Goal: Transaction & Acquisition: Purchase product/service

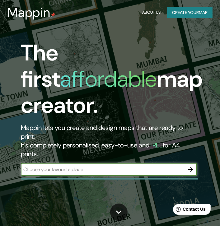
click at [186, 11] on button "Create your map" at bounding box center [189, 13] width 45 height 12
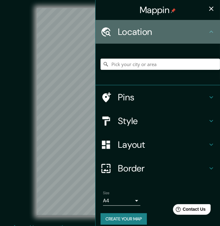
click at [132, 35] on h4 "Location" at bounding box center [163, 31] width 90 height 11
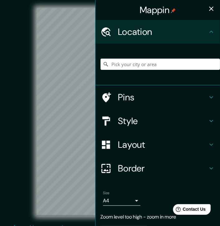
click at [5, 92] on div "© Mapbox © OpenStreetMap Improve this map" at bounding box center [110, 111] width 218 height 223
click at [4, 51] on div "© Mapbox © OpenStreetMap Improve this map" at bounding box center [110, 111] width 218 height 223
click at [25, 89] on div "© Mapbox © OpenStreetMap Improve this map" at bounding box center [110, 111] width 198 height 203
click at [35, 102] on div "© Mapbox © OpenStreetMap Improve this map" at bounding box center [110, 111] width 198 height 203
click at [11, 100] on div "© Mapbox © OpenStreetMap Improve this map" at bounding box center [110, 111] width 198 height 203
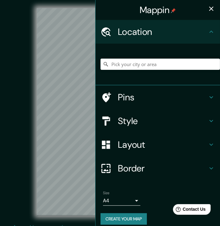
click at [94, 64] on div "Mappin Location Pins Style Layout Border Choose a border. Hint : you can make l…" at bounding box center [110, 116] width 220 height 233
click at [115, 64] on input "Pick your city or area" at bounding box center [161, 64] width 120 height 11
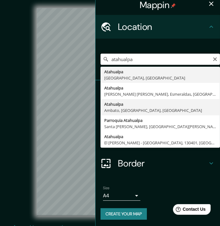
scroll to position [6, 0]
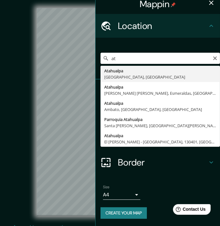
type input "a"
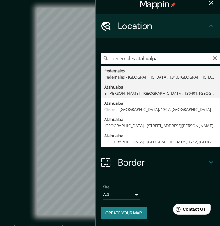
type input "[PERSON_NAME], [GEOGRAPHIC_DATA][PERSON_NAME][GEOGRAPHIC_DATA], 130401, [GEOGRA…"
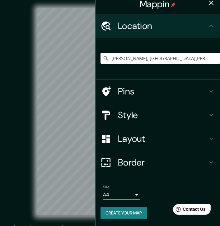
click at [97, 95] on div "Mappin Location [GEOGRAPHIC_DATA], [GEOGRAPHIC_DATA][PERSON_NAME] - [GEOGRAPHIC…" at bounding box center [110, 116] width 220 height 233
click at [126, 91] on div "Mappin Location [GEOGRAPHIC_DATA], [GEOGRAPHIC_DATA][PERSON_NAME] - [GEOGRAPHIC…" at bounding box center [110, 116] width 220 height 233
click at [98, 73] on div "Mappin Location [GEOGRAPHIC_DATA], [GEOGRAPHIC_DATA][PERSON_NAME] - [GEOGRAPHIC…" at bounding box center [110, 116] width 220 height 233
click at [101, 64] on div "Mappin Location [GEOGRAPHIC_DATA], [GEOGRAPHIC_DATA][PERSON_NAME] - [GEOGRAPHIC…" at bounding box center [110, 116] width 220 height 233
click at [107, 87] on div "Mappin Location [GEOGRAPHIC_DATA], [GEOGRAPHIC_DATA][PERSON_NAME] - [GEOGRAPHIC…" at bounding box center [110, 116] width 220 height 233
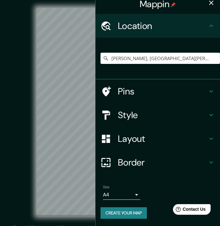
click at [25, 29] on div "© Mapbox © OpenStreetMap Improve this map" at bounding box center [110, 111] width 198 height 203
click at [121, 81] on div "Mappin Location [GEOGRAPHIC_DATA], [GEOGRAPHIC_DATA][PERSON_NAME] - [GEOGRAPHIC…" at bounding box center [110, 116] width 220 height 233
click at [105, 96] on div "Mappin Location [GEOGRAPHIC_DATA], [GEOGRAPHIC_DATA][PERSON_NAME] - [GEOGRAPHIC…" at bounding box center [110, 116] width 220 height 233
click at [94, 96] on div "Mappin Location [GEOGRAPHIC_DATA], [GEOGRAPHIC_DATA][PERSON_NAME] - [GEOGRAPHIC…" at bounding box center [110, 116] width 220 height 233
click at [19, 116] on div "© Mapbox © OpenStreetMap Improve this map" at bounding box center [110, 111] width 198 height 203
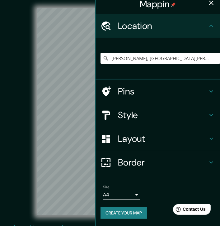
click at [113, 50] on div "Mappin Location [GEOGRAPHIC_DATA], [GEOGRAPHIC_DATA][PERSON_NAME] - [GEOGRAPHIC…" at bounding box center [110, 116] width 220 height 233
click at [36, 156] on div "© Mapbox © OpenStreetMap Improve this map" at bounding box center [110, 111] width 198 height 203
click at [113, 153] on div "Mappin Location [GEOGRAPHIC_DATA], [GEOGRAPHIC_DATA][PERSON_NAME] - [GEOGRAPHIC…" at bounding box center [110, 116] width 220 height 233
click at [19, 172] on div "© Mapbox © OpenStreetMap Improve this map" at bounding box center [110, 111] width 198 height 203
click at [92, 126] on div "Mappin Location [GEOGRAPHIC_DATA], [GEOGRAPHIC_DATA][PERSON_NAME] - [GEOGRAPHIC…" at bounding box center [110, 116] width 220 height 233
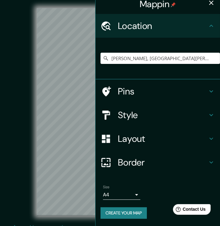
click at [29, 134] on div "© Mapbox © OpenStreetMap Improve this map" at bounding box center [110, 111] width 198 height 203
click at [96, 131] on div "Mappin Location [GEOGRAPHIC_DATA], [GEOGRAPHIC_DATA][PERSON_NAME] - [GEOGRAPHIC…" at bounding box center [110, 116] width 220 height 233
click at [144, 92] on h4 "Pins" at bounding box center [163, 91] width 90 height 11
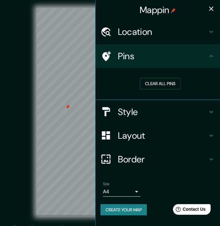
click at [180, 115] on h4 "Style" at bounding box center [163, 111] width 90 height 11
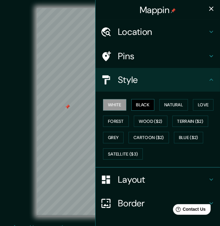
click at [140, 103] on button "Black" at bounding box center [142, 105] width 23 height 12
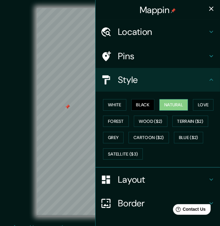
click at [163, 106] on button "Natural" at bounding box center [173, 105] width 29 height 12
click at [116, 124] on button "Forest" at bounding box center [116, 121] width 26 height 12
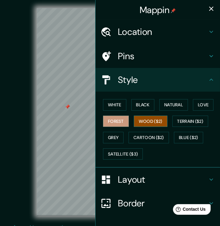
click at [146, 120] on button "Wood ($2)" at bounding box center [151, 121] width 34 height 12
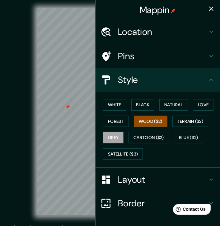
click at [113, 135] on button "Grey" at bounding box center [113, 138] width 21 height 12
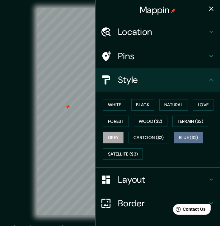
click at [189, 140] on button "Blue ($2)" at bounding box center [188, 138] width 29 height 12
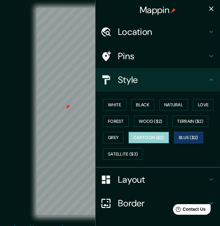
click at [159, 136] on button "Cartoon ($2)" at bounding box center [149, 138] width 40 height 12
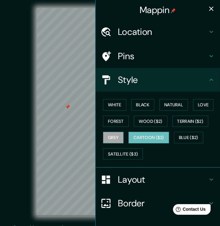
click at [110, 138] on button "Grey" at bounding box center [113, 138] width 21 height 12
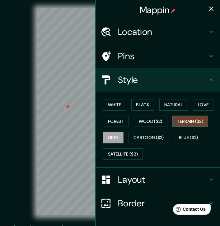
click at [185, 119] on button "Terrain ($2)" at bounding box center [190, 121] width 36 height 12
click at [74, 115] on div at bounding box center [72, 114] width 5 height 5
click at [81, 117] on div at bounding box center [79, 116] width 5 height 5
click at [72, 110] on div at bounding box center [74, 109] width 5 height 5
click at [78, 119] on div at bounding box center [79, 116] width 5 height 5
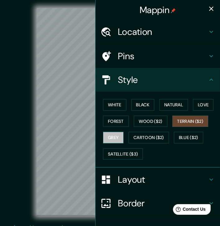
click at [111, 134] on button "Grey" at bounding box center [113, 138] width 21 height 12
click at [129, 185] on div "Layout" at bounding box center [158, 179] width 125 height 24
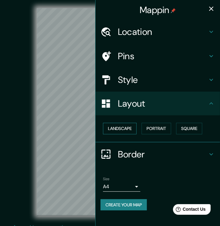
click at [130, 132] on button "Landscape" at bounding box center [120, 129] width 34 height 12
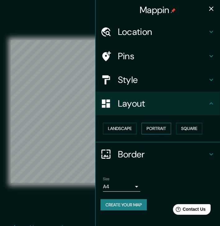
click at [153, 130] on button "Portrait" at bounding box center [157, 129] width 30 height 12
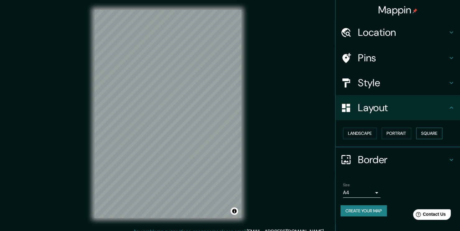
click at [220, 134] on button "Square" at bounding box center [429, 134] width 26 height 12
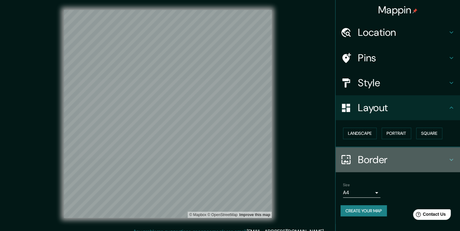
click at [220, 161] on h4 "Border" at bounding box center [403, 159] width 90 height 12
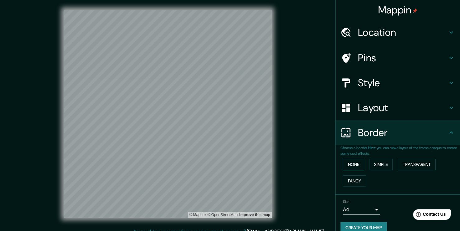
click at [220, 162] on button "None" at bounding box center [353, 165] width 21 height 12
click at [220, 167] on button "Simple" at bounding box center [381, 165] width 24 height 12
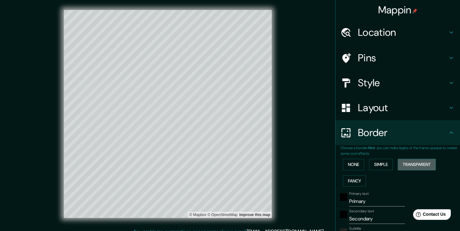
click at [220, 161] on button "Transparent" at bounding box center [417, 165] width 38 height 12
click at [220, 182] on button "Fancy" at bounding box center [354, 181] width 23 height 12
click at [220, 165] on button "None" at bounding box center [353, 165] width 21 height 12
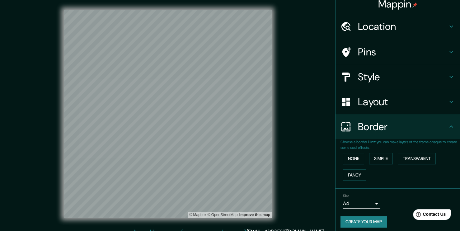
scroll to position [9, 0]
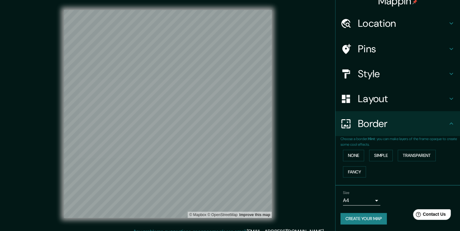
click at [220, 204] on body "Mappin Location [GEOGRAPHIC_DATA], [GEOGRAPHIC_DATA][PERSON_NAME] - [GEOGRAPHIC…" at bounding box center [230, 115] width 460 height 231
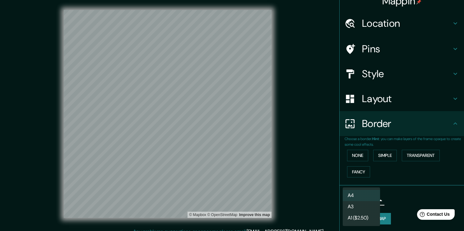
click at [220, 184] on div at bounding box center [232, 115] width 464 height 231
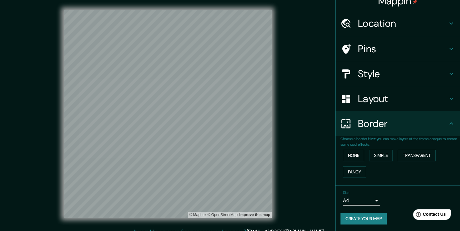
click at [220, 78] on h4 "Style" at bounding box center [403, 74] width 90 height 12
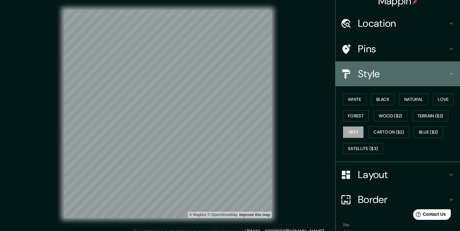
click at [220, 78] on h4 "Style" at bounding box center [403, 74] width 90 height 12
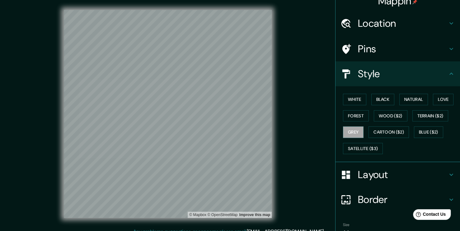
click at [220, 43] on h4 "Pins" at bounding box center [403, 49] width 90 height 12
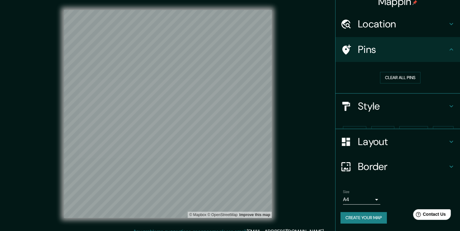
scroll to position [0, 0]
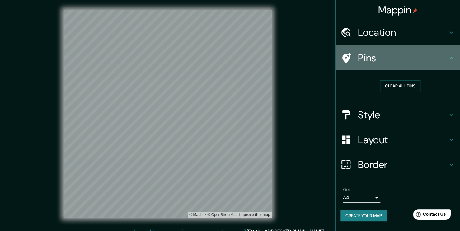
click at [220, 54] on h4 "Pins" at bounding box center [403, 58] width 90 height 12
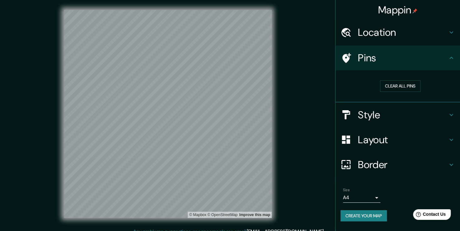
click at [220, 37] on h4 "Location" at bounding box center [403, 32] width 90 height 12
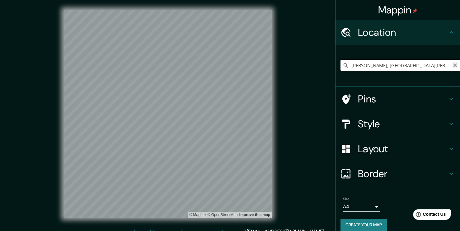
click at [220, 65] on icon "Clear" at bounding box center [455, 65] width 4 height 4
click at [220, 35] on h4 "Location" at bounding box center [403, 32] width 90 height 12
click at [220, 225] on button "Create your map" at bounding box center [364, 225] width 46 height 12
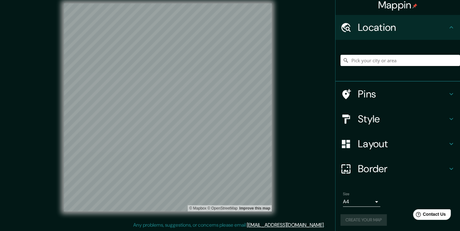
scroll to position [7, 0]
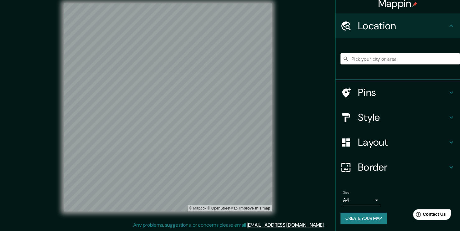
click at [220, 221] on button "Create your map" at bounding box center [364, 219] width 46 height 12
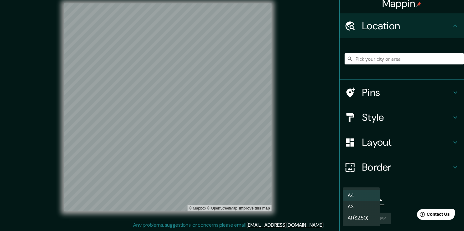
click at [220, 199] on body "Mappin Location Pins Style Layout Border Choose a border. Hint : you can make l…" at bounding box center [232, 108] width 464 height 231
click at [220, 196] on li "A4" at bounding box center [361, 195] width 37 height 11
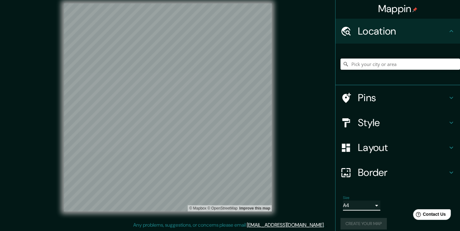
scroll to position [0, 0]
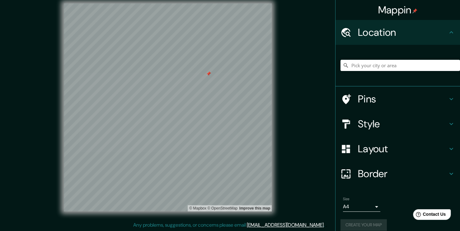
click at [207, 73] on div at bounding box center [208, 73] width 5 height 5
click at [220, 40] on div "Location" at bounding box center [398, 32] width 125 height 25
click at [220, 31] on icon at bounding box center [451, 32] width 7 height 7
click at [220, 95] on h4 "Pins" at bounding box center [403, 99] width 90 height 12
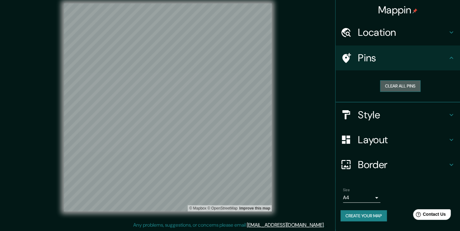
click at [220, 87] on button "Clear all pins" at bounding box center [400, 86] width 40 height 12
click at [220, 113] on icon at bounding box center [451, 114] width 7 height 7
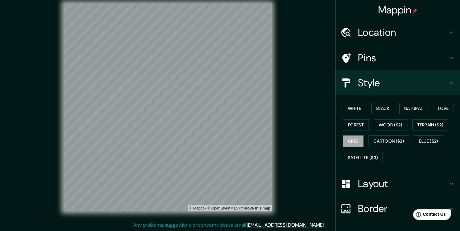
click at [220, 178] on h4 "Layout" at bounding box center [403, 183] width 90 height 12
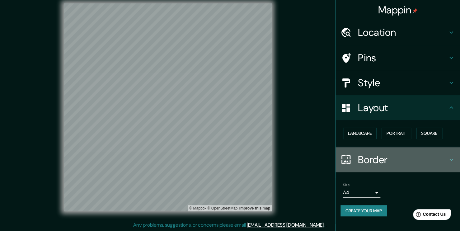
click at [220, 155] on h4 "Border" at bounding box center [403, 159] width 90 height 12
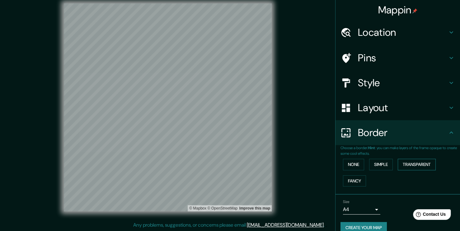
click at [220, 167] on button "Transparent" at bounding box center [417, 165] width 38 height 12
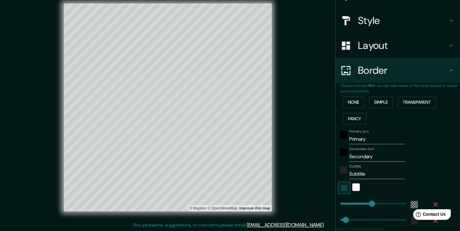
scroll to position [122, 0]
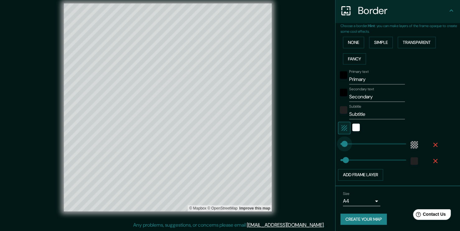
type input "0"
drag, startPoint x: 369, startPoint y: 143, endPoint x: 332, endPoint y: 147, distance: 37.6
type input "0"
drag, startPoint x: 344, startPoint y: 156, endPoint x: 332, endPoint y: 156, distance: 11.2
type input "532"
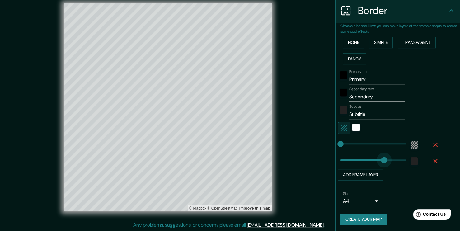
drag, startPoint x: 336, startPoint y: 159, endPoint x: 388, endPoint y: 154, distance: 52.5
type input "0"
drag, startPoint x: 398, startPoint y: 160, endPoint x: 321, endPoint y: 162, distance: 77.2
click at [220, 129] on div "white" at bounding box center [355, 127] width 7 height 7
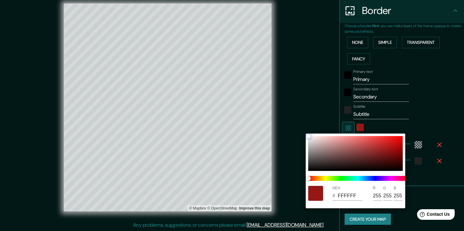
type input "9E1414"
type input "158"
type input "20"
type input "3F2D2D"
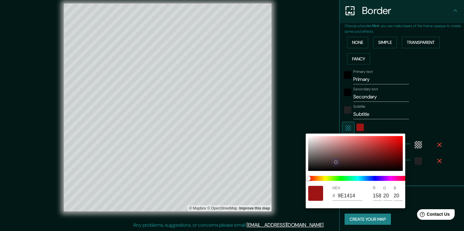
type input "63"
type input "45"
type input "2B2828"
type input "43"
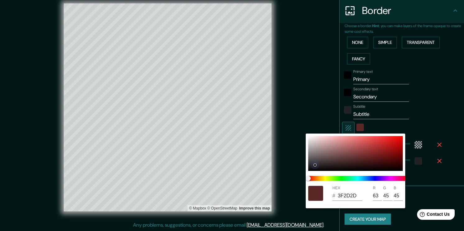
type input "40"
type input "181717"
type input "24"
type input "23"
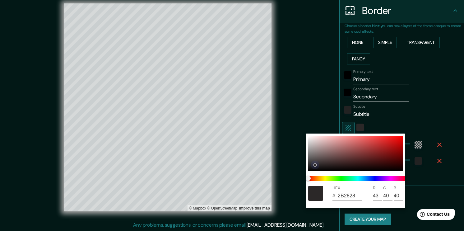
type input "23"
type input "706464"
type input "112"
type input "100"
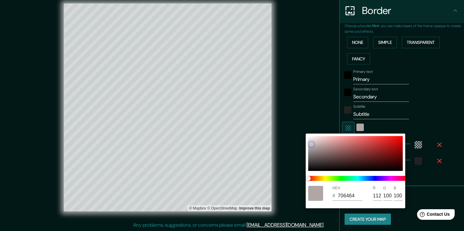
type input "C5C0C0"
type input "197"
type input "192"
type input "A7A5A5"
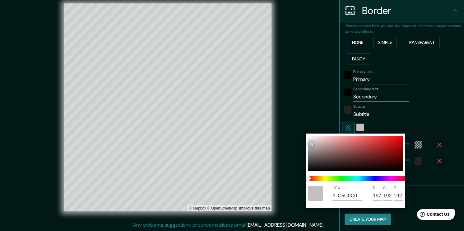
type input "167"
type input "165"
type input "8B8B8B"
type input "139"
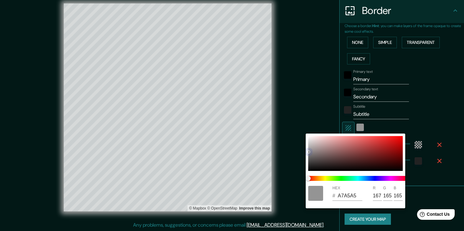
type input "139"
type input "828282"
type input "130"
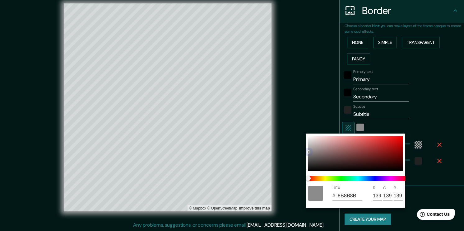
type input "130"
type input "7D7D7D"
type input "125"
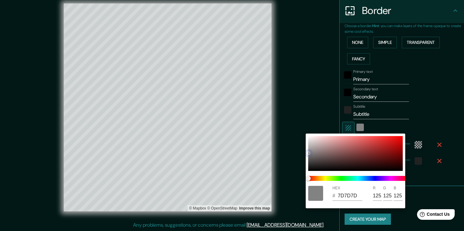
type input "797979"
type input "121"
drag, startPoint x: 327, startPoint y: 145, endPoint x: 307, endPoint y: 154, distance: 22.6
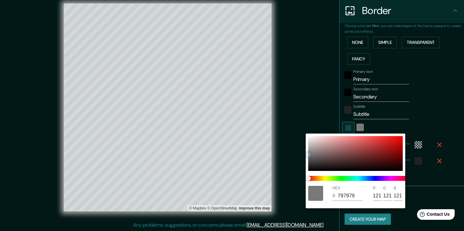
click at [220, 154] on div at bounding box center [355, 153] width 95 height 35
click at [220, 107] on div at bounding box center [232, 115] width 464 height 231
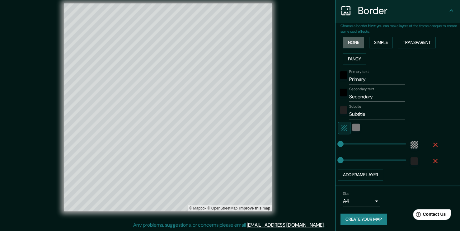
click at [220, 40] on button "None" at bounding box center [353, 43] width 21 height 12
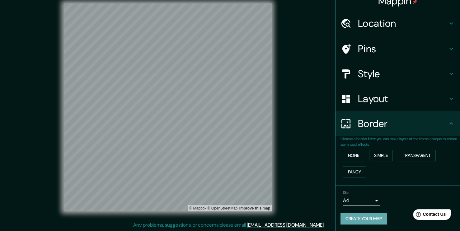
click at [220, 221] on button "Create your map" at bounding box center [364, 219] width 46 height 12
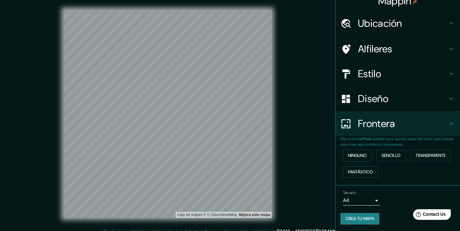
click at [220, 220] on button "Crea tu mapa" at bounding box center [360, 219] width 39 height 12
click at [220, 216] on link "Mejora este mapa" at bounding box center [254, 215] width 31 height 4
click at [220, 94] on h4 "Diseño" at bounding box center [403, 98] width 90 height 12
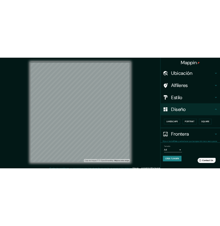
scroll to position [0, 0]
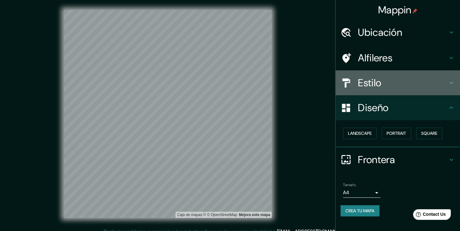
click at [220, 74] on div "Estilo" at bounding box center [398, 82] width 125 height 25
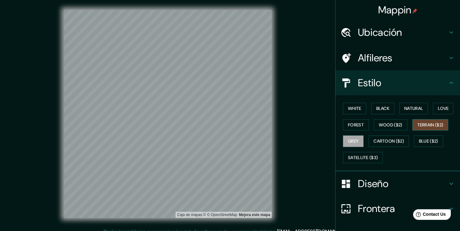
click at [220, 127] on button "Terrain ($2)" at bounding box center [430, 125] width 36 height 12
click at [220, 124] on button "Wood ($2)" at bounding box center [391, 125] width 34 height 12
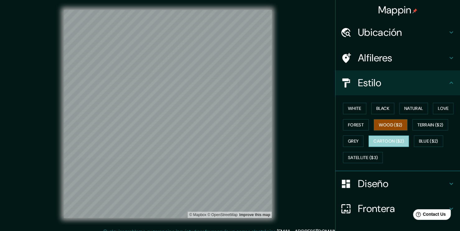
click at [220, 139] on button "Cartoon ($2)" at bounding box center [389, 141] width 40 height 12
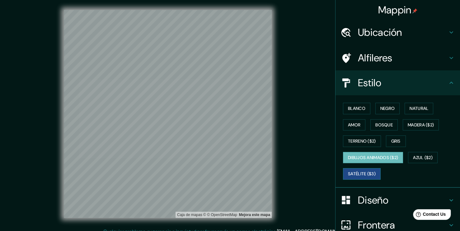
click at [220, 175] on button "Satélite ($3)" at bounding box center [362, 174] width 38 height 12
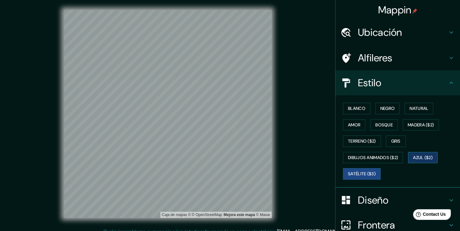
click at [220, 157] on button "Azul ($2)" at bounding box center [423, 158] width 30 height 12
click at [220, 106] on button "Negro" at bounding box center [387, 109] width 25 height 12
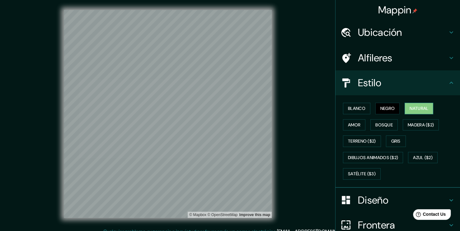
click at [220, 108] on button "Natural" at bounding box center [419, 109] width 29 height 12
click at [220, 125] on button "Amor" at bounding box center [354, 125] width 22 height 12
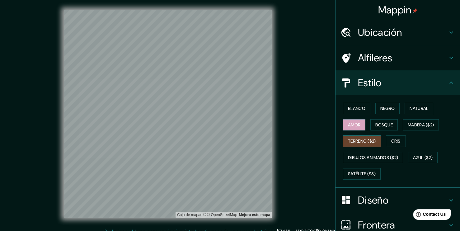
click at [220, 143] on button "Terreno ($2)" at bounding box center [362, 141] width 38 height 12
click at [220, 125] on button "Bosque" at bounding box center [383, 125] width 27 height 12
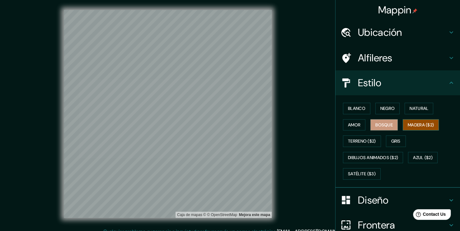
click at [220, 126] on button "Madera ($2)" at bounding box center [421, 125] width 36 height 12
click at [220, 141] on button "Gris" at bounding box center [396, 141] width 20 height 12
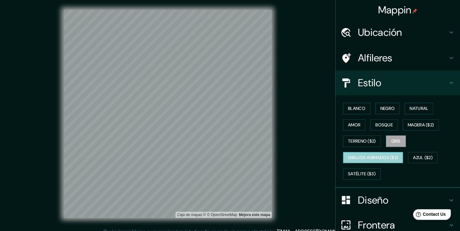
click at [220, 158] on button "Dibujos animados ($2)" at bounding box center [373, 158] width 60 height 12
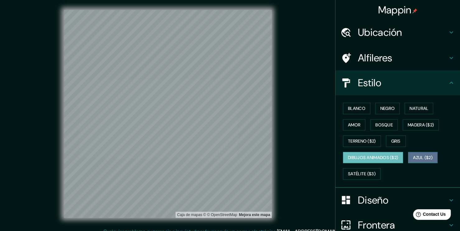
click at [220, 155] on button "Azul ($2)" at bounding box center [423, 158] width 30 height 12
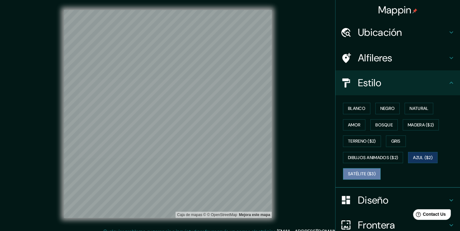
click at [220, 174] on button "Satélite ($3)" at bounding box center [362, 174] width 38 height 12
click at [220, 200] on h4 "Diseño" at bounding box center [403, 200] width 90 height 12
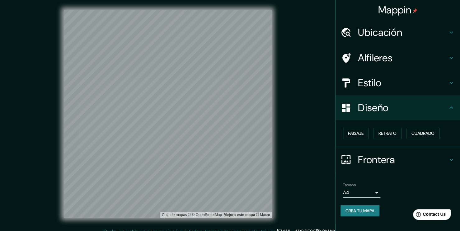
click at [220, 110] on h4 "Diseño" at bounding box center [403, 107] width 90 height 12
click at [220, 89] on div "Estilo" at bounding box center [398, 82] width 125 height 25
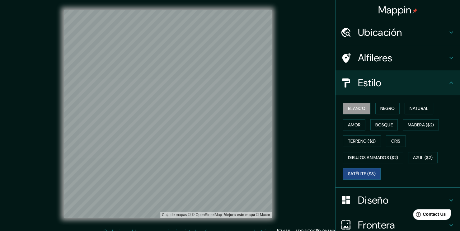
click at [220, 106] on button "Blanco" at bounding box center [356, 109] width 27 height 12
click at [220, 108] on button "Natural" at bounding box center [419, 109] width 29 height 12
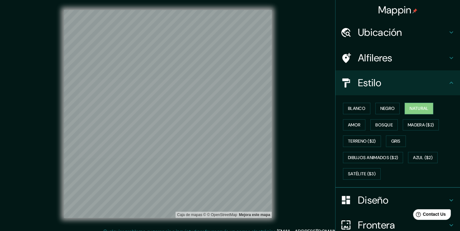
click at [220, 55] on div "Caja de mapas © © OpenStreetMap Mejora este mapa" at bounding box center [168, 114] width 414 height 208
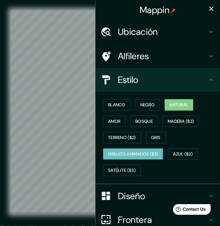
click at [132, 149] on button "Dibujos animados ($2)" at bounding box center [133, 154] width 60 height 12
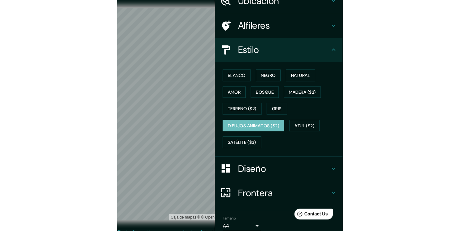
scroll to position [31, 0]
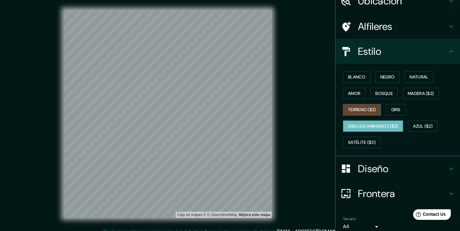
click at [220, 113] on button "Terreno ($2)" at bounding box center [362, 110] width 38 height 12
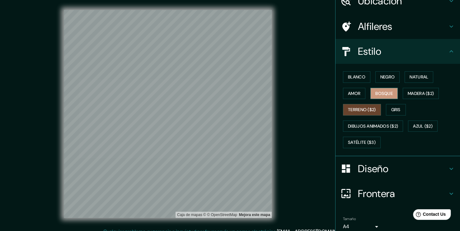
click at [220, 90] on button "Bosque" at bounding box center [383, 94] width 27 height 12
click at [194, 61] on div at bounding box center [194, 62] width 5 height 5
click at [194, 60] on div at bounding box center [194, 61] width 5 height 5
click at [220, 77] on div "Caja de mapas © © OpenStreetMap Mejora este mapa" at bounding box center [168, 114] width 414 height 208
click at [220, 90] on button "Madera ($2)" at bounding box center [421, 94] width 36 height 12
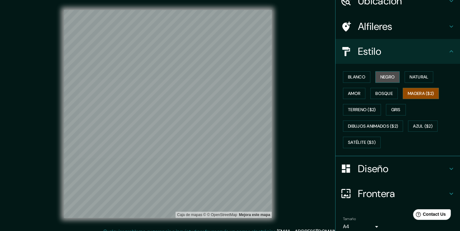
click at [220, 78] on button "Negro" at bounding box center [387, 77] width 25 height 12
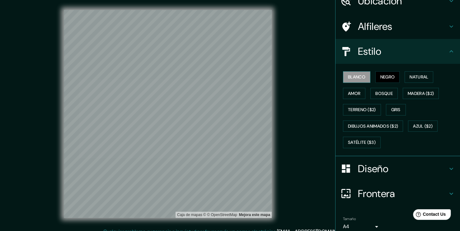
click at [220, 78] on button "Blanco" at bounding box center [356, 77] width 27 height 12
click at [220, 94] on button "Madera ($2)" at bounding box center [421, 94] width 36 height 12
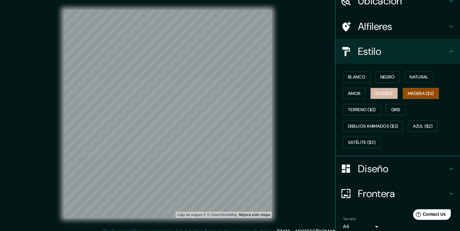
click at [220, 96] on button "Bosque" at bounding box center [383, 94] width 27 height 12
click at [220, 95] on button "Amor" at bounding box center [354, 94] width 22 height 12
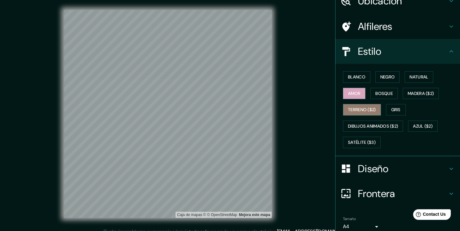
click at [220, 109] on button "Terreno ($2)" at bounding box center [362, 110] width 38 height 12
click at [220, 111] on button "Gris" at bounding box center [396, 110] width 20 height 12
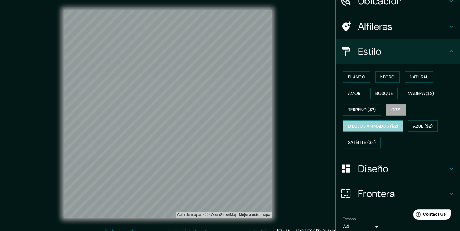
click at [220, 124] on button "Dibujos animados ($2)" at bounding box center [373, 126] width 60 height 12
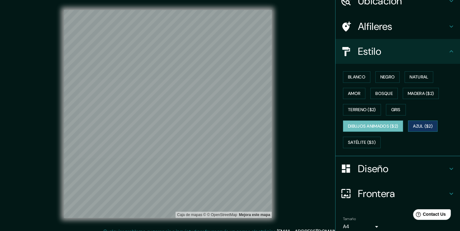
click at [220, 128] on button "Azul ($2)" at bounding box center [423, 126] width 30 height 12
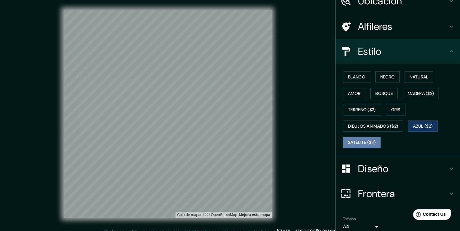
click at [220, 144] on button "Satélite ($3)" at bounding box center [362, 143] width 38 height 12
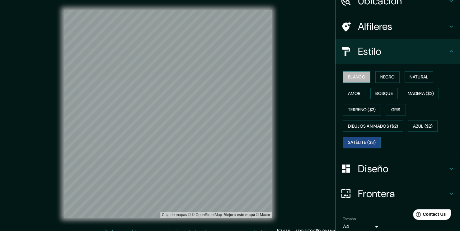
click at [220, 73] on button "Blanco" at bounding box center [356, 77] width 27 height 12
click at [220, 72] on button "Blanco" at bounding box center [356, 77] width 27 height 12
click at [220, 73] on button "Blanco" at bounding box center [356, 77] width 27 height 12
click at [220, 75] on button "Negro" at bounding box center [387, 77] width 25 height 12
click at [220, 79] on button "Blanco" at bounding box center [356, 77] width 27 height 12
